Goal: Transaction & Acquisition: Purchase product/service

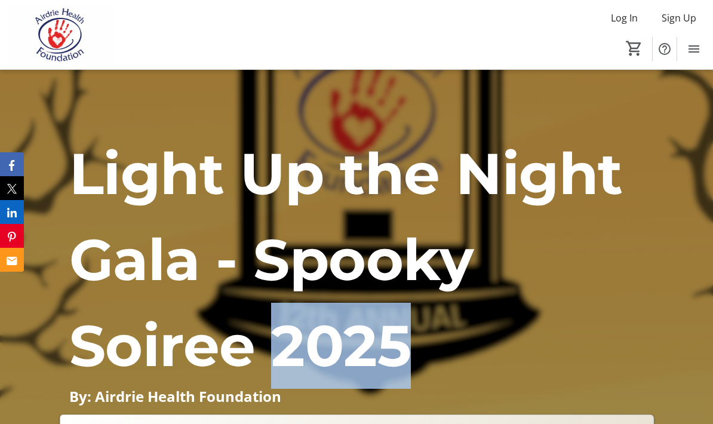
click at [702, 44] on span "Menu" at bounding box center [694, 49] width 24 height 24
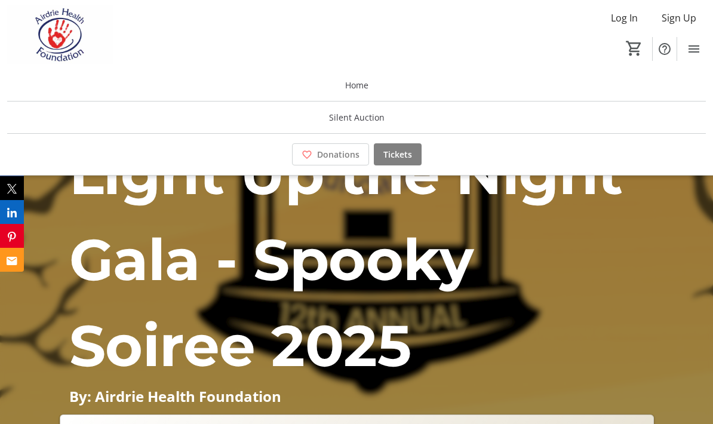
click at [373, 114] on span "Silent Auction" at bounding box center [357, 117] width 56 height 13
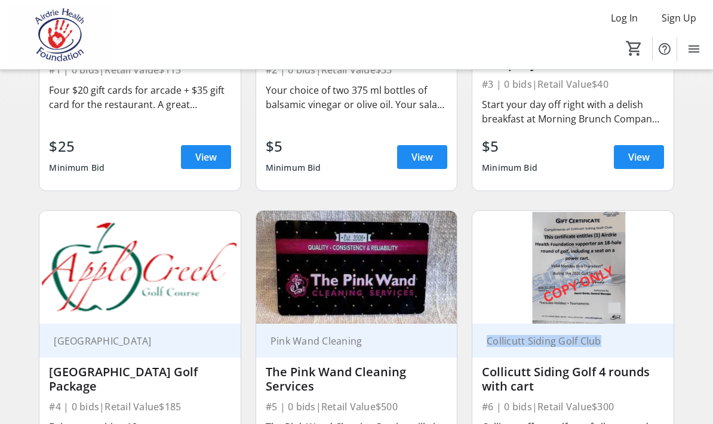
scroll to position [292, 0]
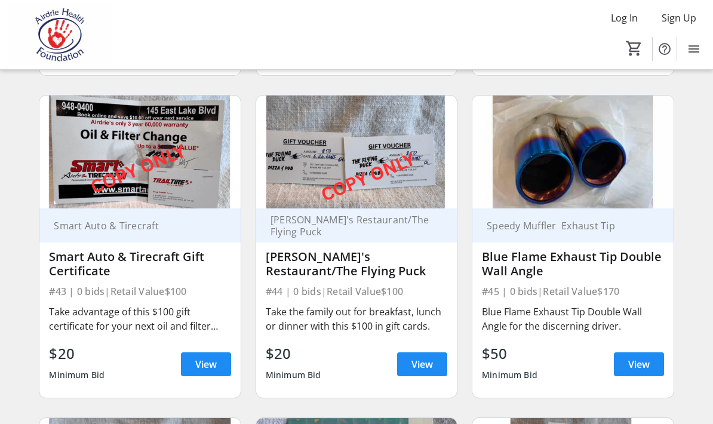
scroll to position [4529, 0]
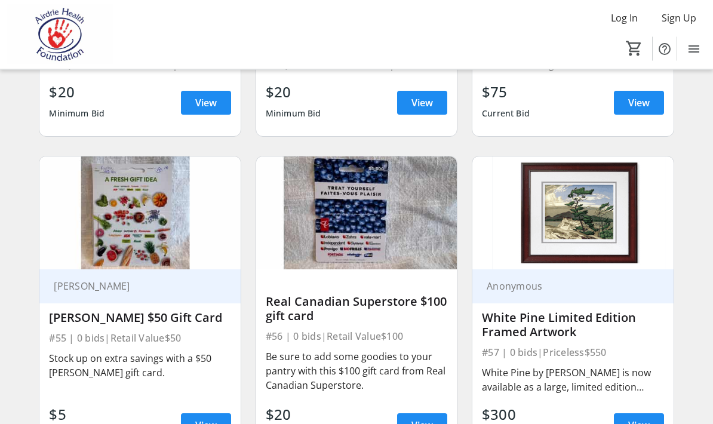
scroll to position [5724, 0]
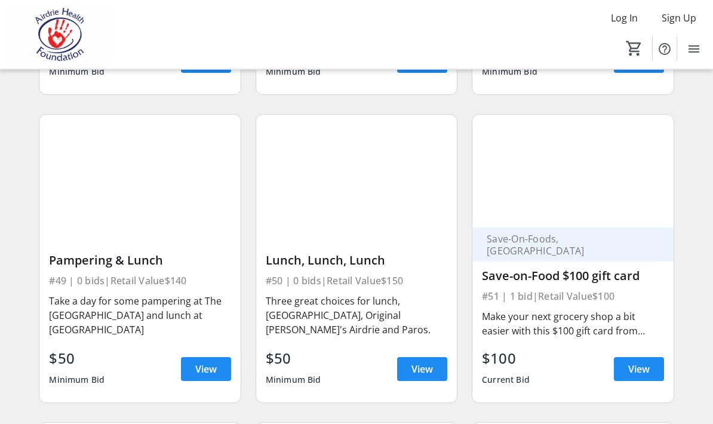
scroll to position [5139, 0]
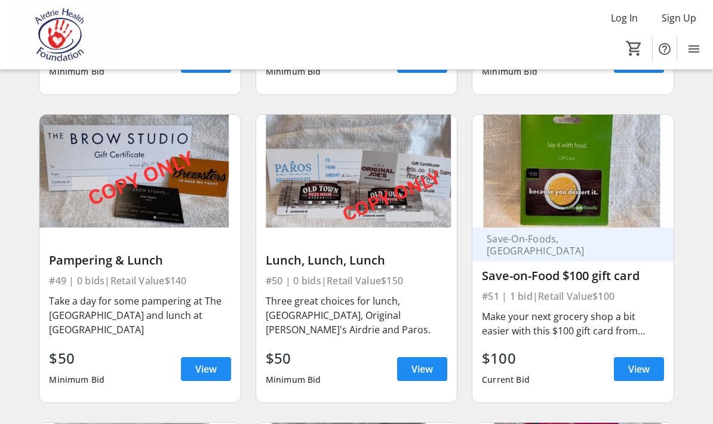
click at [457, 355] on div "Lunch, Lunch, Lunch #50 | 0 bids | Retail Value $150 Three great choices for lu…" at bounding box center [356, 315] width 201 height 175
click at [436, 355] on span at bounding box center [422, 369] width 50 height 29
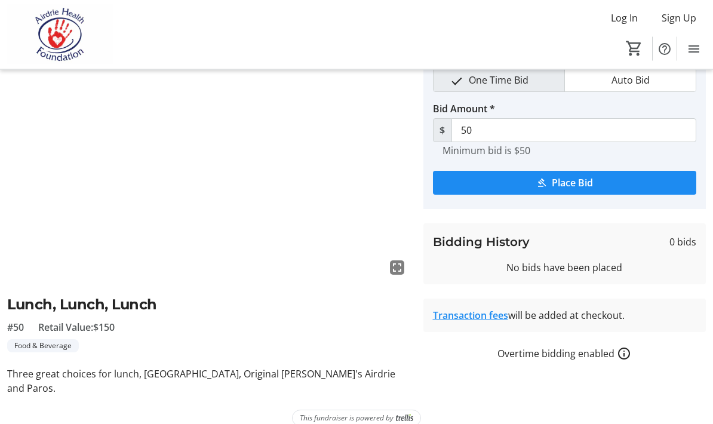
scroll to position [61, 0]
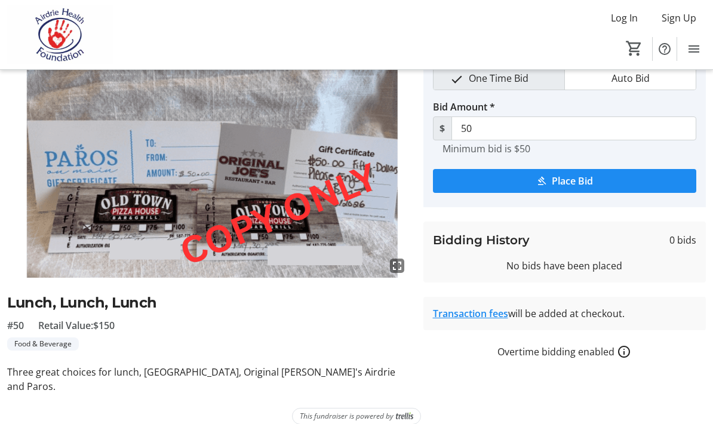
click at [658, 329] on tr-auction-item-fees-ui "Transaction fees will be added at checkout." at bounding box center [565, 313] width 283 height 33
click at [498, 313] on link "Transaction fees" at bounding box center [470, 313] width 75 height 13
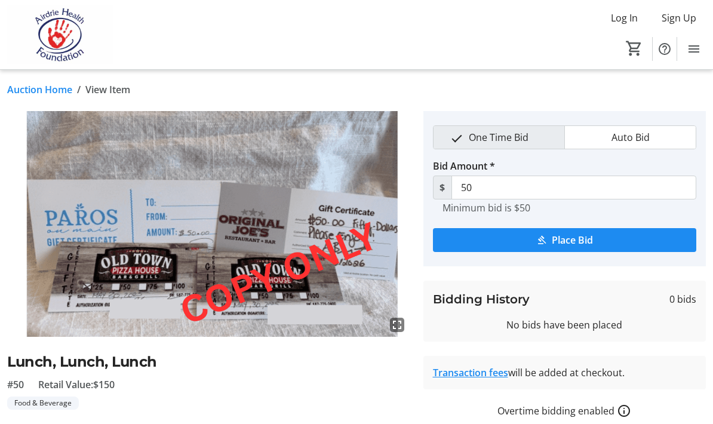
scroll to position [0, 0]
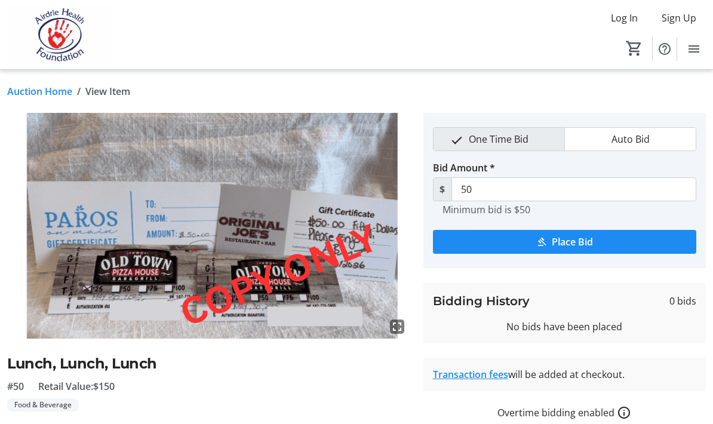
click at [596, 237] on span "submit" at bounding box center [565, 242] width 264 height 29
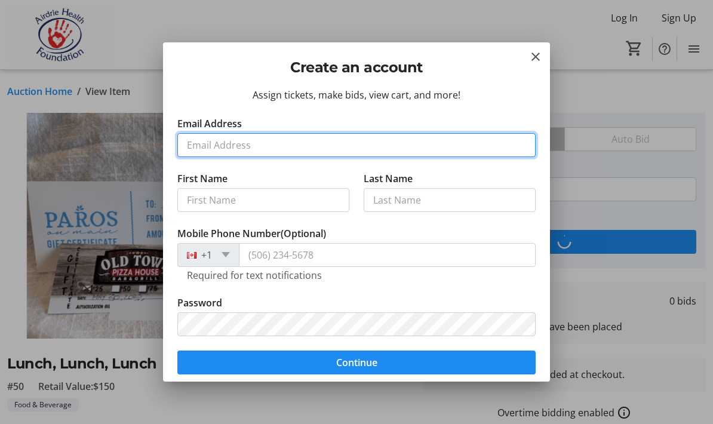
click at [283, 142] on input "Email Address" at bounding box center [356, 145] width 359 height 24
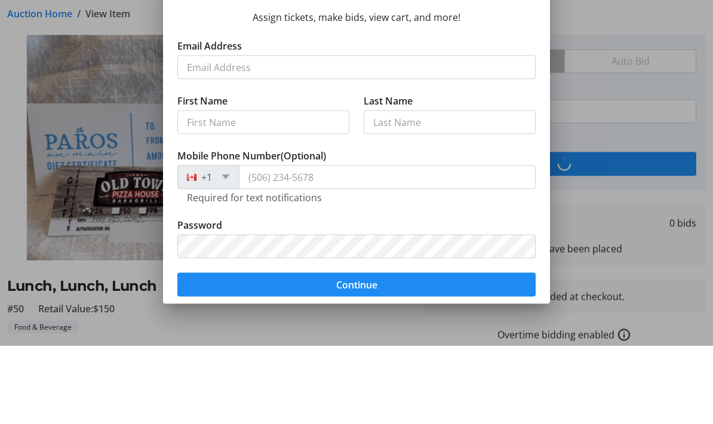
type input "[EMAIL_ADDRESS][DOMAIN_NAME]"
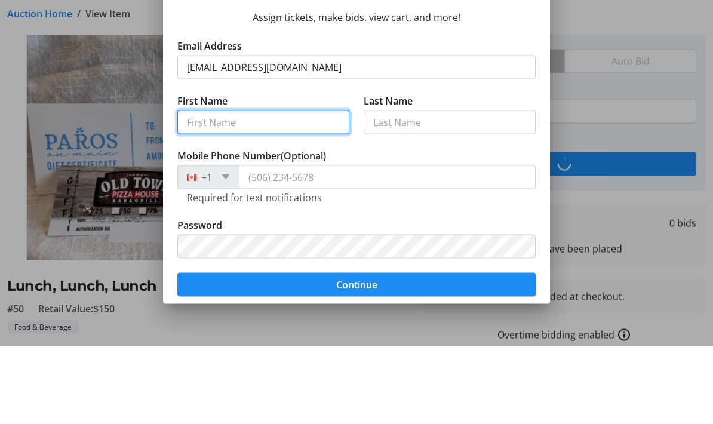
type input "[PERSON_NAME]"
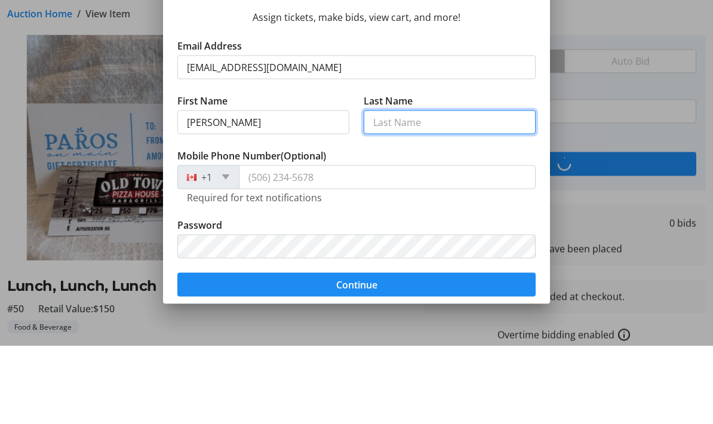
type input "Kosolofski"
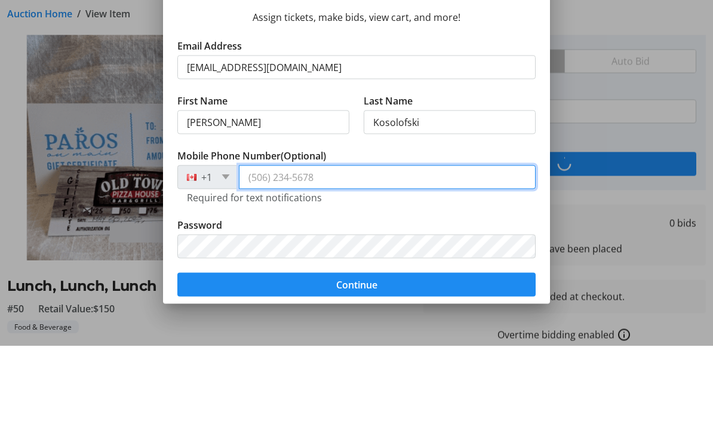
type input "[PHONE_NUMBER]"
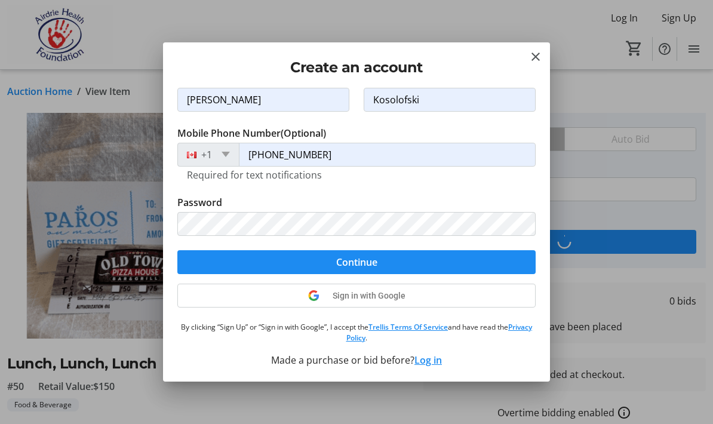
scroll to position [100, 0]
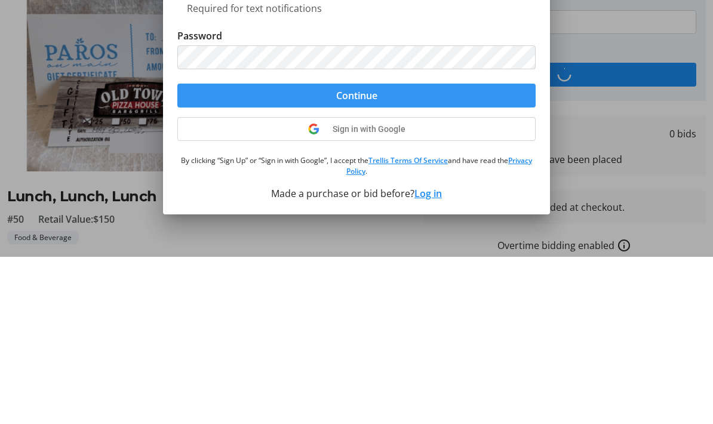
click at [366, 256] on span "Continue" at bounding box center [356, 263] width 41 height 14
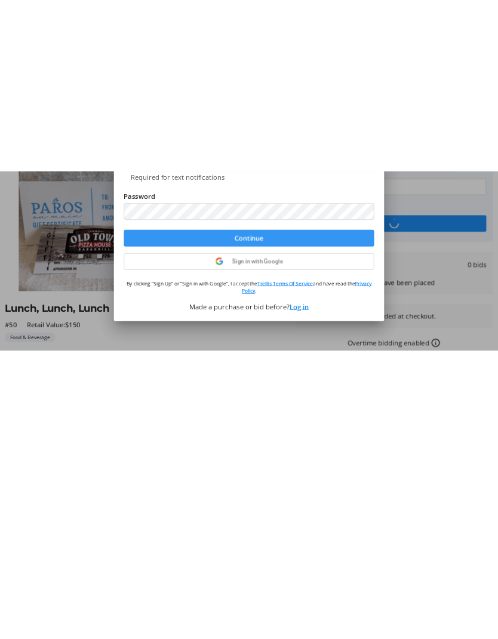
scroll to position [30, 0]
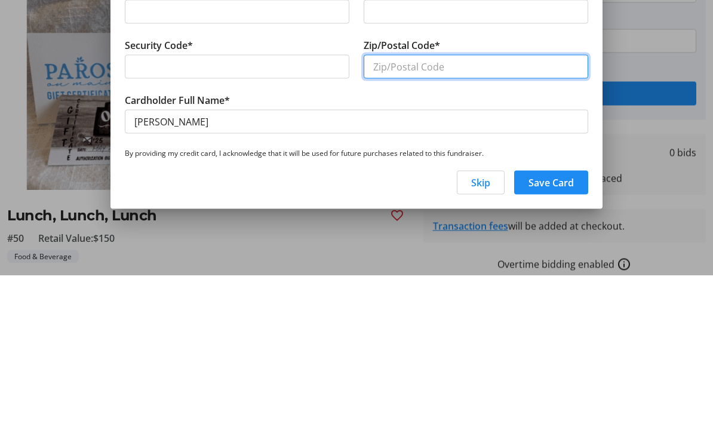
click at [416, 203] on input "Zip/Postal Code*" at bounding box center [476, 215] width 225 height 24
type input "T4B 2S9"
